Goal: Task Accomplishment & Management: Use online tool/utility

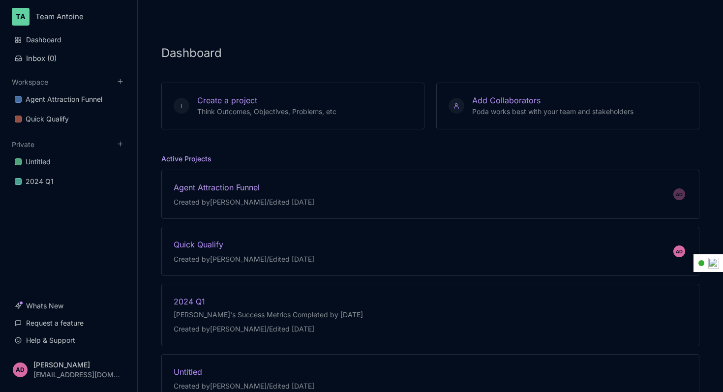
click at [205, 197] on div "Created by [PERSON_NAME] / Edited [DATE]" at bounding box center [244, 202] width 141 height 10
click at [59, 310] on link "Whats New" at bounding box center [68, 305] width 119 height 19
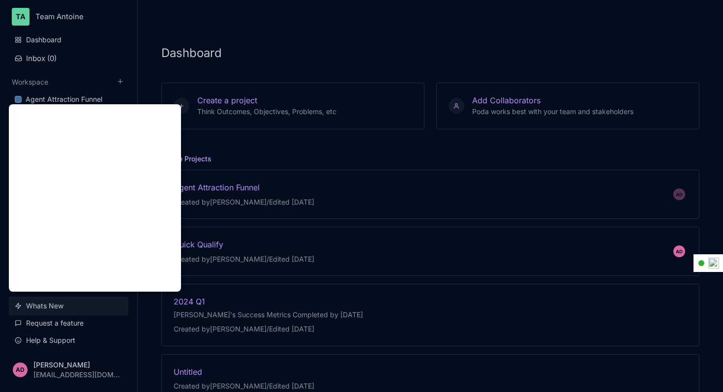
click at [85, 303] on link "Whats New" at bounding box center [68, 305] width 119 height 19
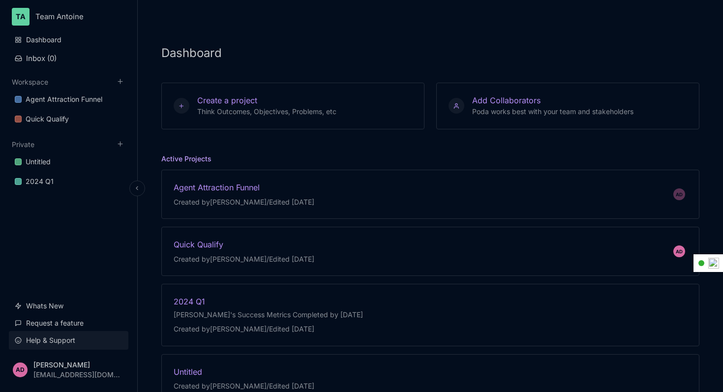
click at [64, 342] on link "Help & Support" at bounding box center [68, 340] width 119 height 19
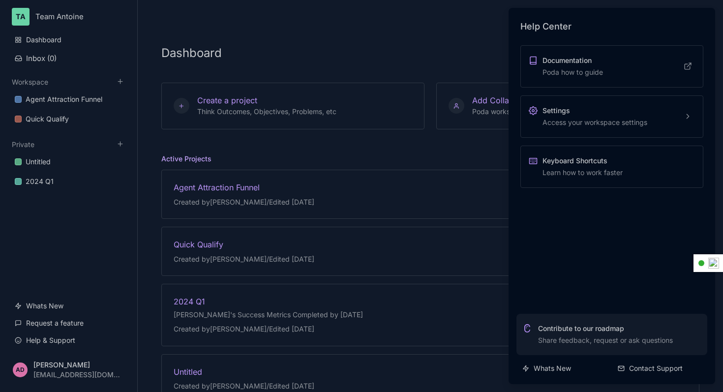
click at [241, 237] on div at bounding box center [361, 196] width 723 height 392
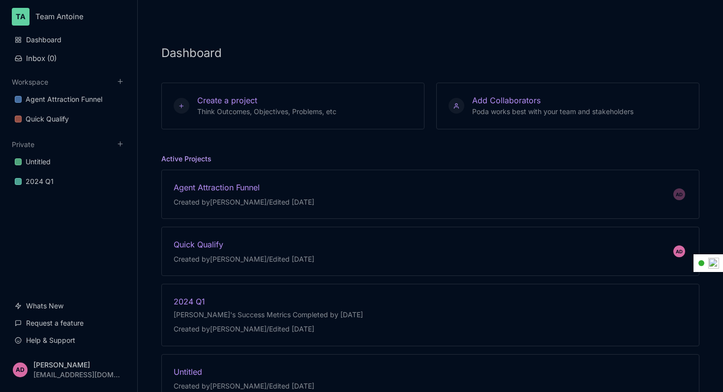
click at [241, 237] on div "AD Quick Qualify Created by [PERSON_NAME] / Edited [DATE]" at bounding box center [430, 251] width 538 height 49
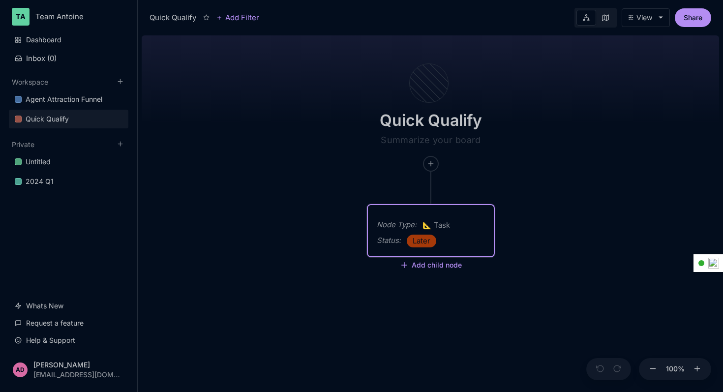
click at [397, 225] on div "Node Type :" at bounding box center [397, 225] width 40 height 12
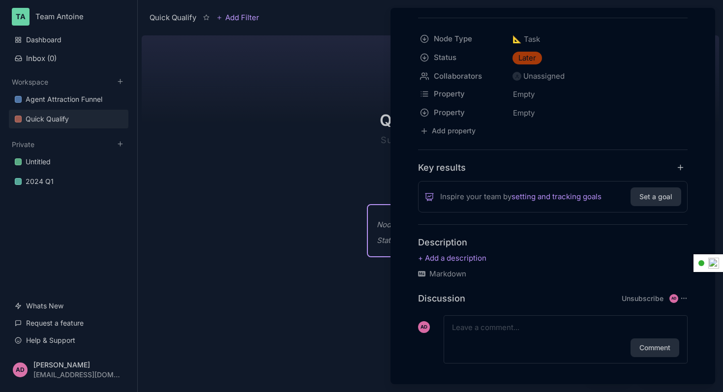
scroll to position [88, 0]
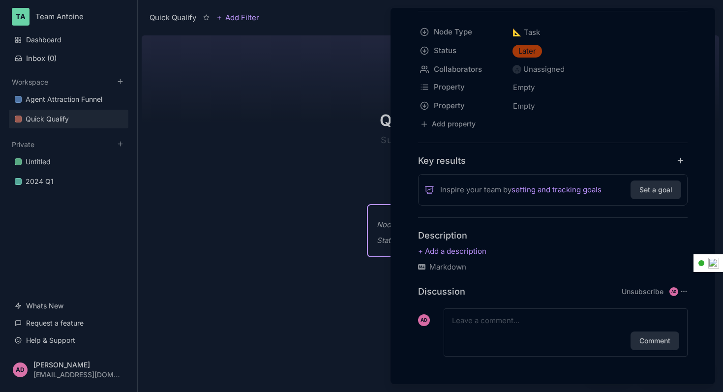
click at [319, 169] on div at bounding box center [361, 196] width 723 height 392
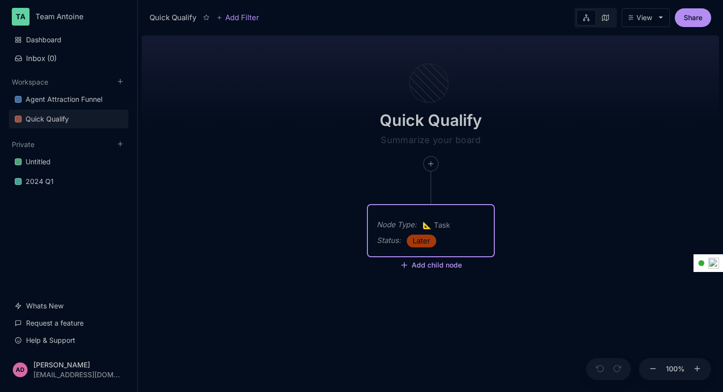
click at [423, 264] on button "Add child node" at bounding box center [431, 265] width 62 height 9
